Goal: Task Accomplishment & Management: Use online tool/utility

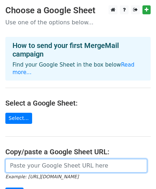
click at [75, 159] on input "url" at bounding box center [76, 166] width 142 height 14
paste input "https://docs.google.com/spreadsheets/d/1HrC_MWqCdN2B-5nfHH7u1ByQahuo1BW6/edit?g…"
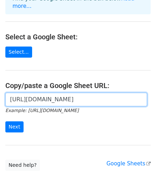
scroll to position [97, 0]
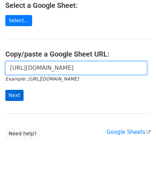
type input "https://docs.google.com/spreadsheets/d/1HrC_MWqCdN2B-5nfHH7u1ByQahuo1BW6/edit?g…"
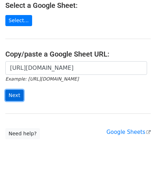
scroll to position [0, 0]
click at [15, 90] on input "Next" at bounding box center [14, 95] width 18 height 11
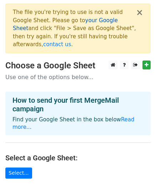
click at [81, 21] on link "your Google Sheet" at bounding box center [65, 24] width 105 height 15
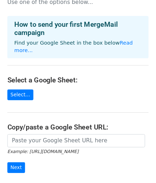
scroll to position [73, 0]
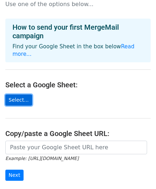
click at [16, 94] on link "Select..." at bounding box center [18, 99] width 27 height 11
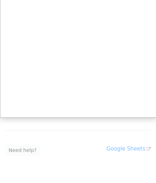
scroll to position [150, 0]
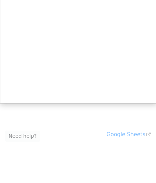
click at [129, 118] on div at bounding box center [78, 16] width 156 height 333
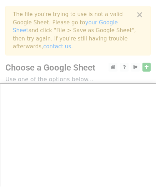
scroll to position [0, 0]
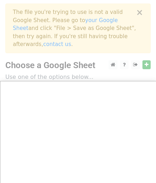
click at [61, 70] on div at bounding box center [78, 166] width 156 height 333
click at [84, 21] on div at bounding box center [78, 166] width 156 height 333
click at [140, 15] on div at bounding box center [78, 166] width 156 height 333
click at [148, 57] on div at bounding box center [78, 166] width 156 height 333
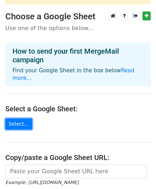
scroll to position [71, 0]
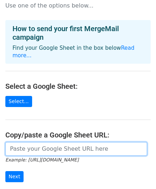
click at [77, 142] on input "url" at bounding box center [76, 149] width 142 height 14
paste input "https://docs.google.com/spreadsheets/d/1HrC_MWqCdN2B-5nfHH7u1ByQahuo1BW6/edit?u…"
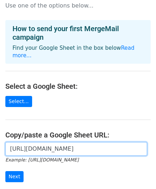
scroll to position [0, 270]
type input "https://docs.google.com/spreadsheets/d/1HrC_MWqCdN2B-5nfHH7u1ByQahuo1BW6/edit?u…"
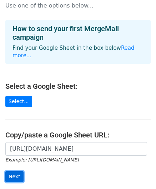
click at [15, 171] on input "Next" at bounding box center [14, 176] width 18 height 11
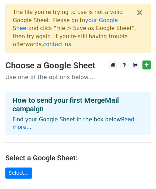
click at [126, 116] on link "Read more..." at bounding box center [73, 123] width 122 height 14
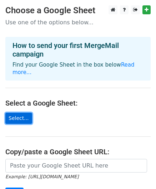
click at [17, 112] on link "Select..." at bounding box center [18, 117] width 27 height 11
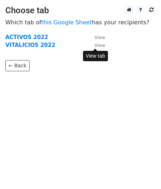
click at [102, 46] on small "View" at bounding box center [100, 44] width 11 height 5
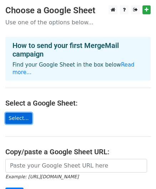
click at [14, 112] on link "Select..." at bounding box center [18, 117] width 27 height 11
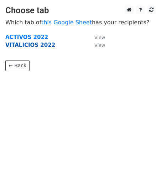
click at [25, 42] on strong "VITALICIOS 2022" at bounding box center [30, 45] width 50 height 6
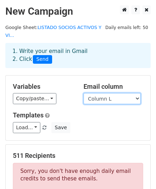
click at [110, 93] on select "Column A Column B Column C Column D Column E Column F Column G Column H Column …" at bounding box center [112, 98] width 57 height 11
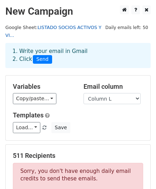
click at [79, 26] on link "LISTADO SOCIOS ACTIVOS Y VI..." at bounding box center [53, 32] width 96 height 14
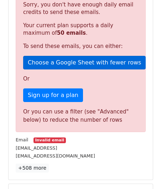
scroll to position [179, 0]
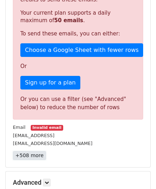
click at [32, 151] on link "+508 more" at bounding box center [29, 155] width 33 height 9
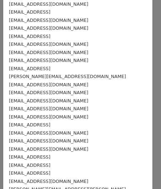
scroll to position [536, 0]
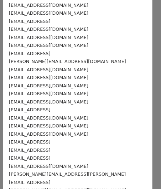
click at [115, 114] on div "paco_barcelo@hotmail.com" at bounding box center [78, 118] width 138 height 8
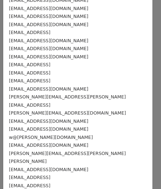
scroll to position [714, 0]
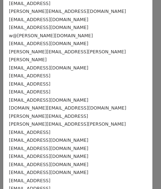
click at [74, 160] on div "sanitariosalborada@gmail.com" at bounding box center [78, 164] width 138 height 8
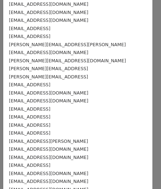
scroll to position [1321, 0]
